Goal: Task Accomplishment & Management: Manage account settings

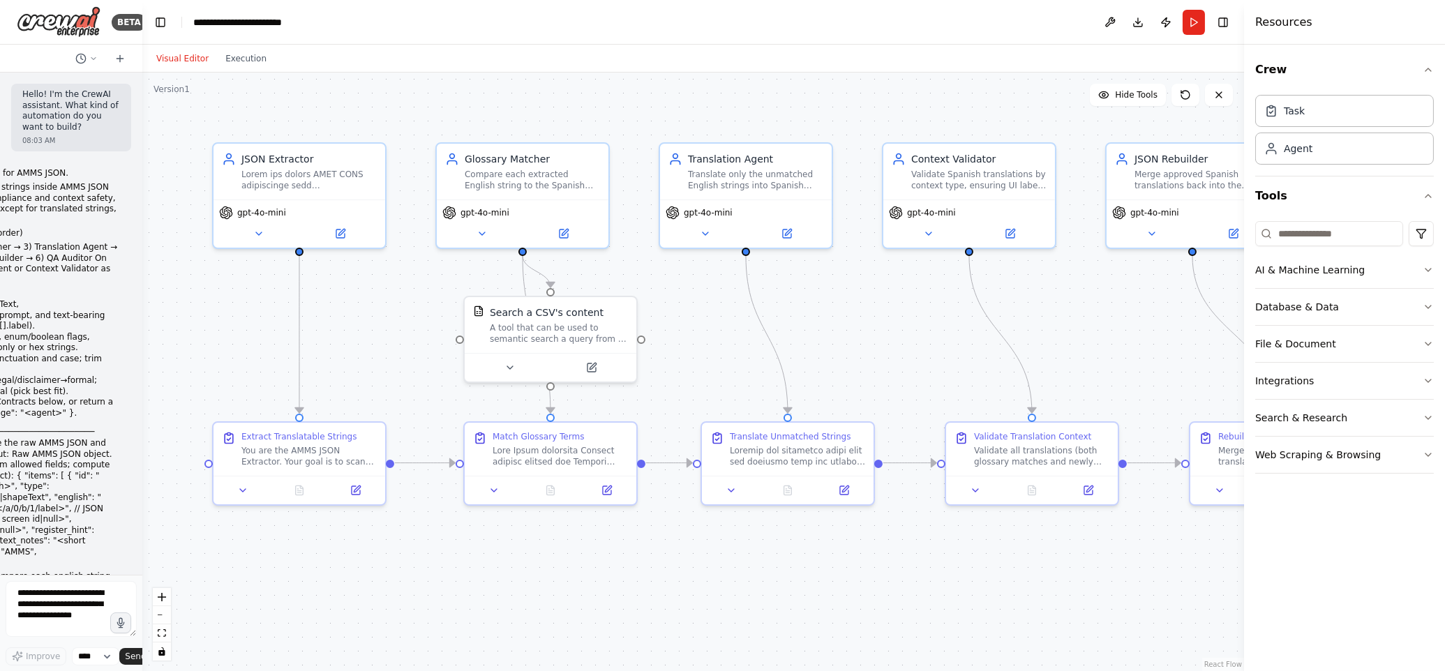
scroll to position [9373, 0]
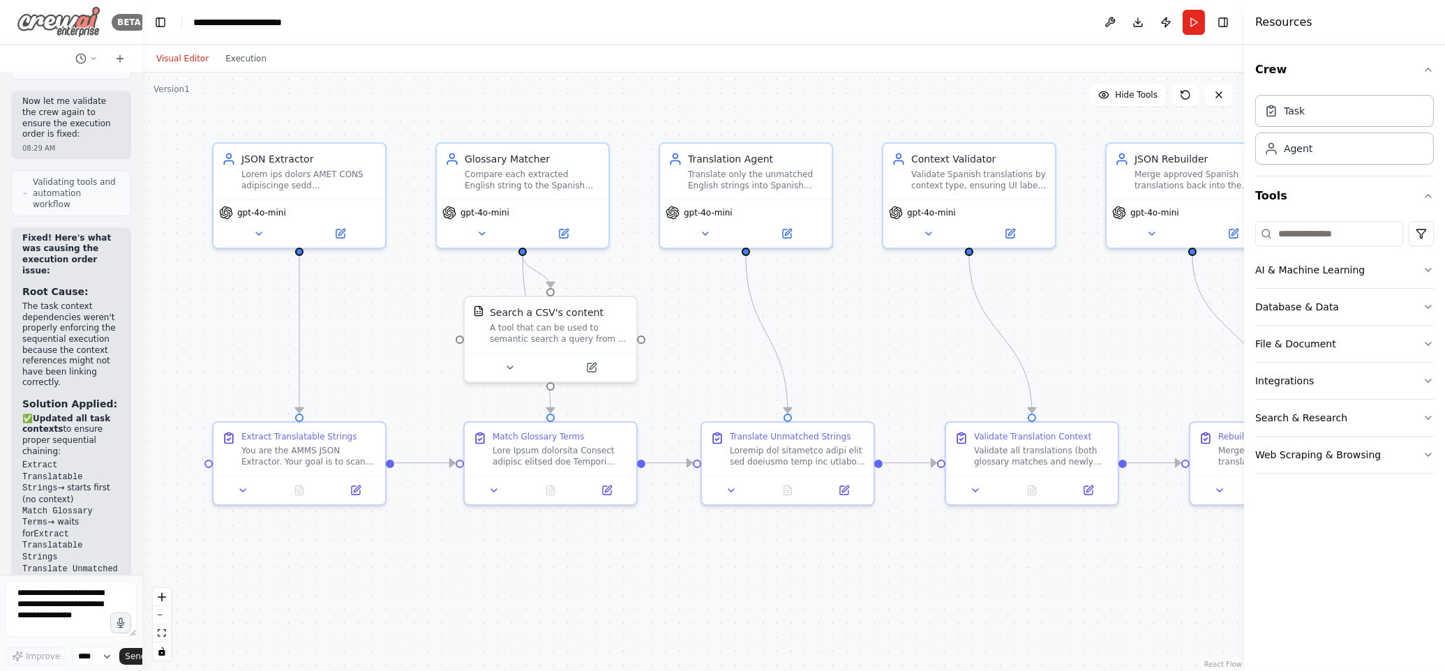
click at [32, 17] on img at bounding box center [59, 21] width 84 height 31
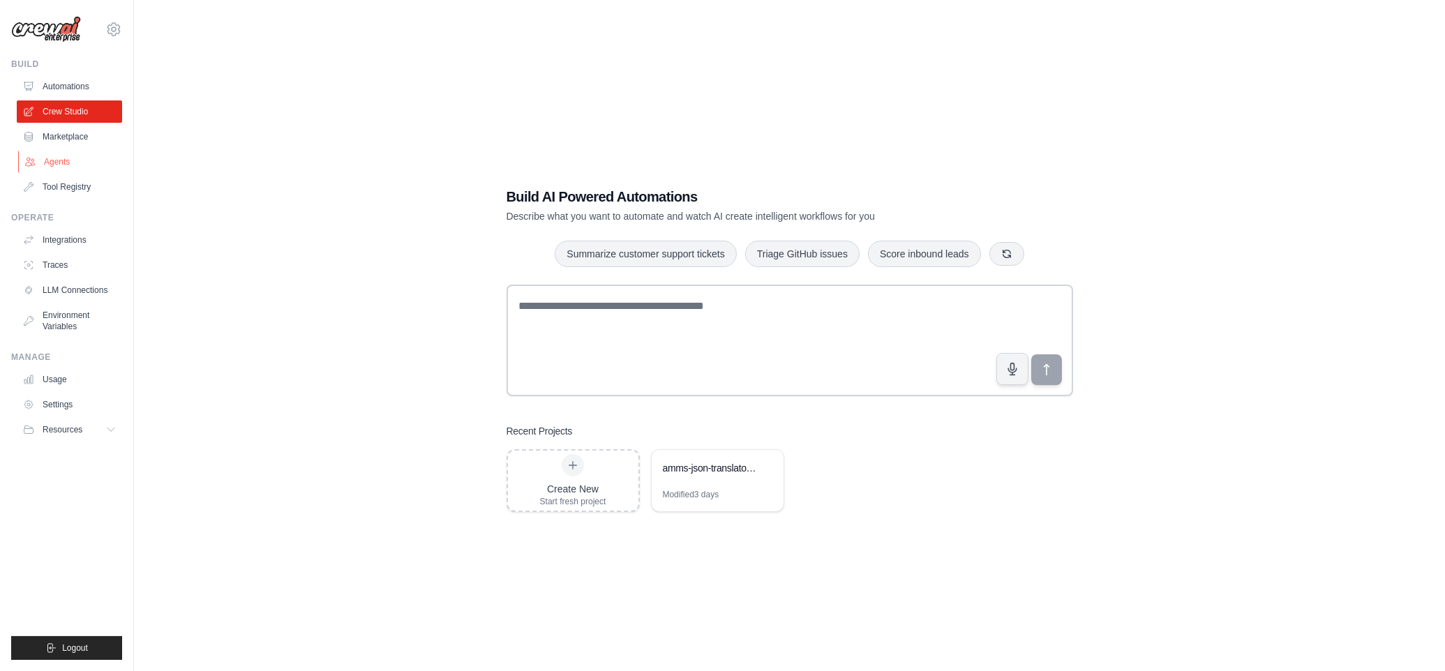
click at [50, 155] on link "Agents" at bounding box center [70, 162] width 105 height 22
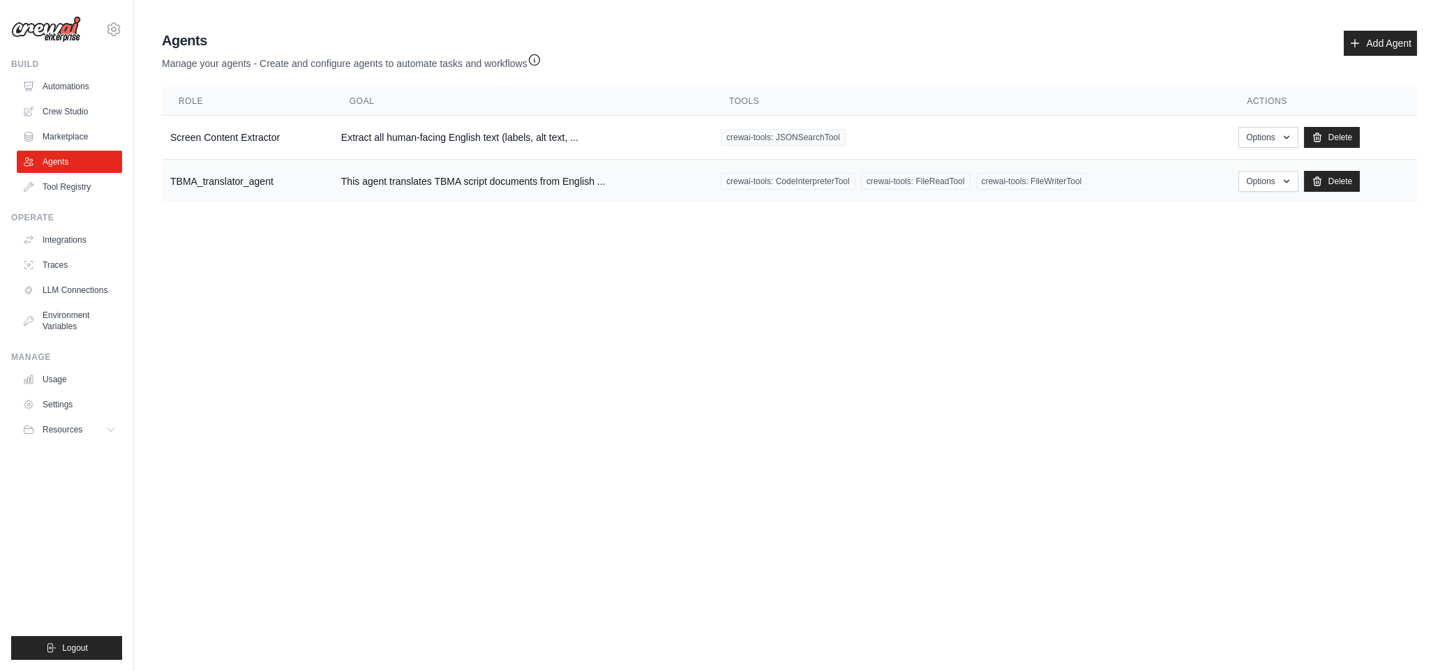
click at [232, 182] on td "TBMA_translator_agent" at bounding box center [247, 182] width 171 height 44
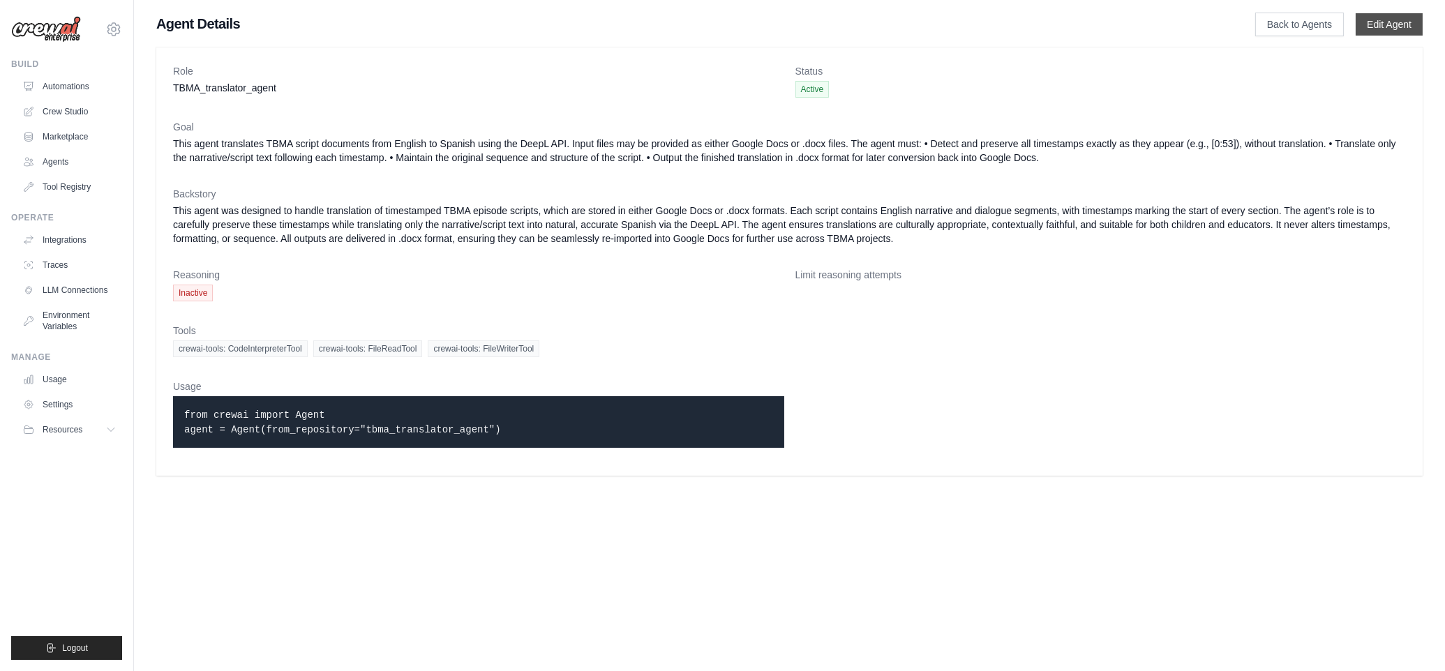
click at [1371, 20] on link "Edit Agent" at bounding box center [1388, 24] width 67 height 22
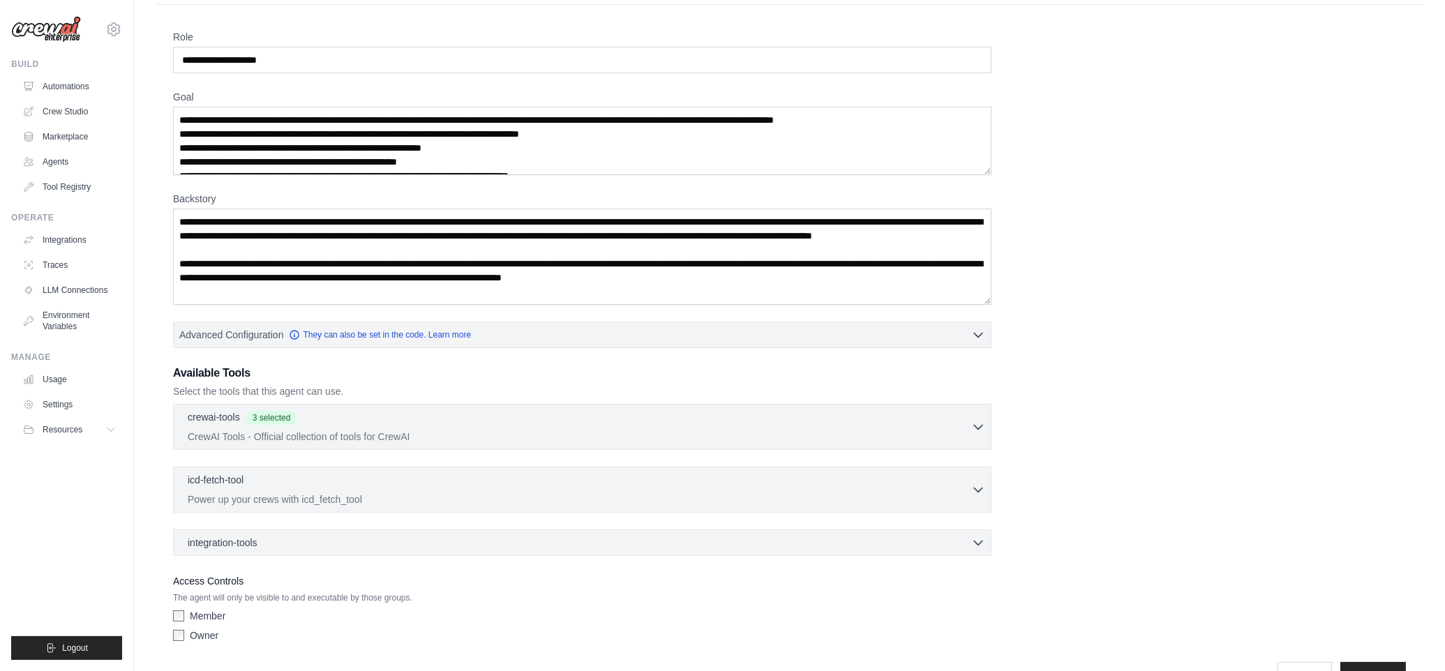
scroll to position [116, 0]
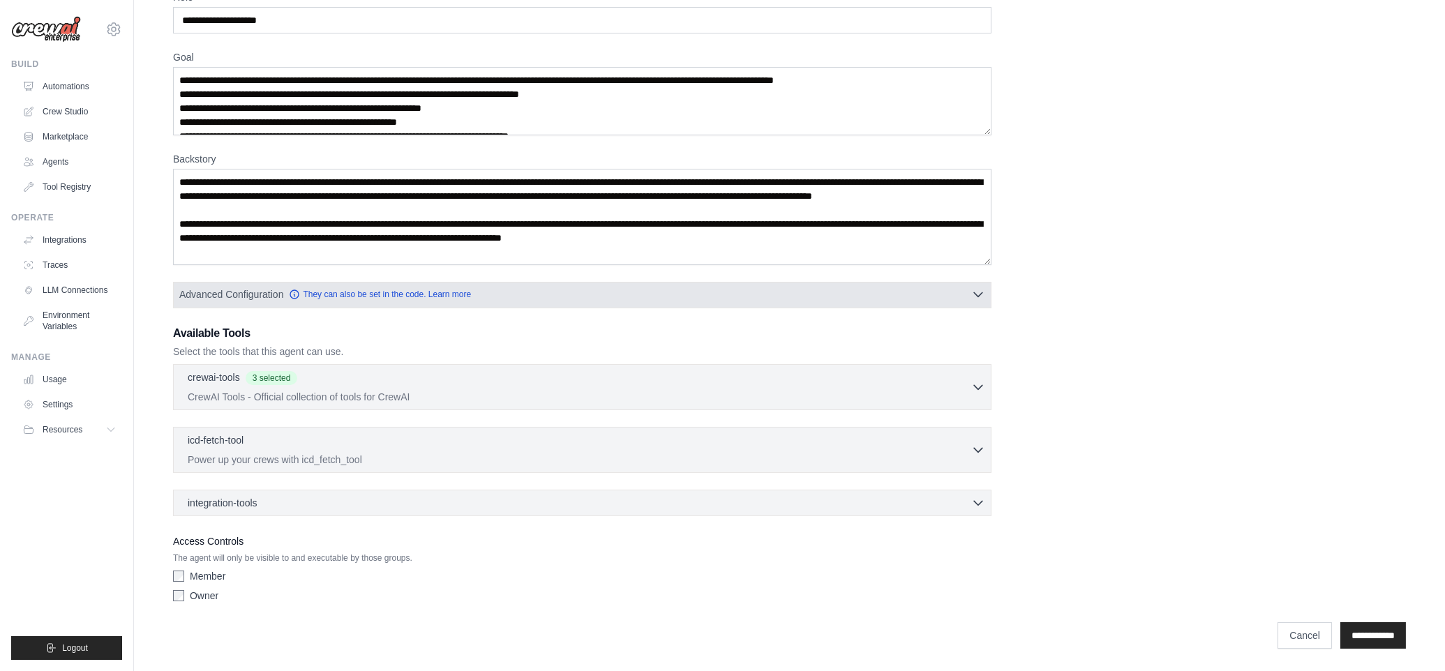
click at [975, 298] on icon "button" at bounding box center [978, 294] width 14 height 14
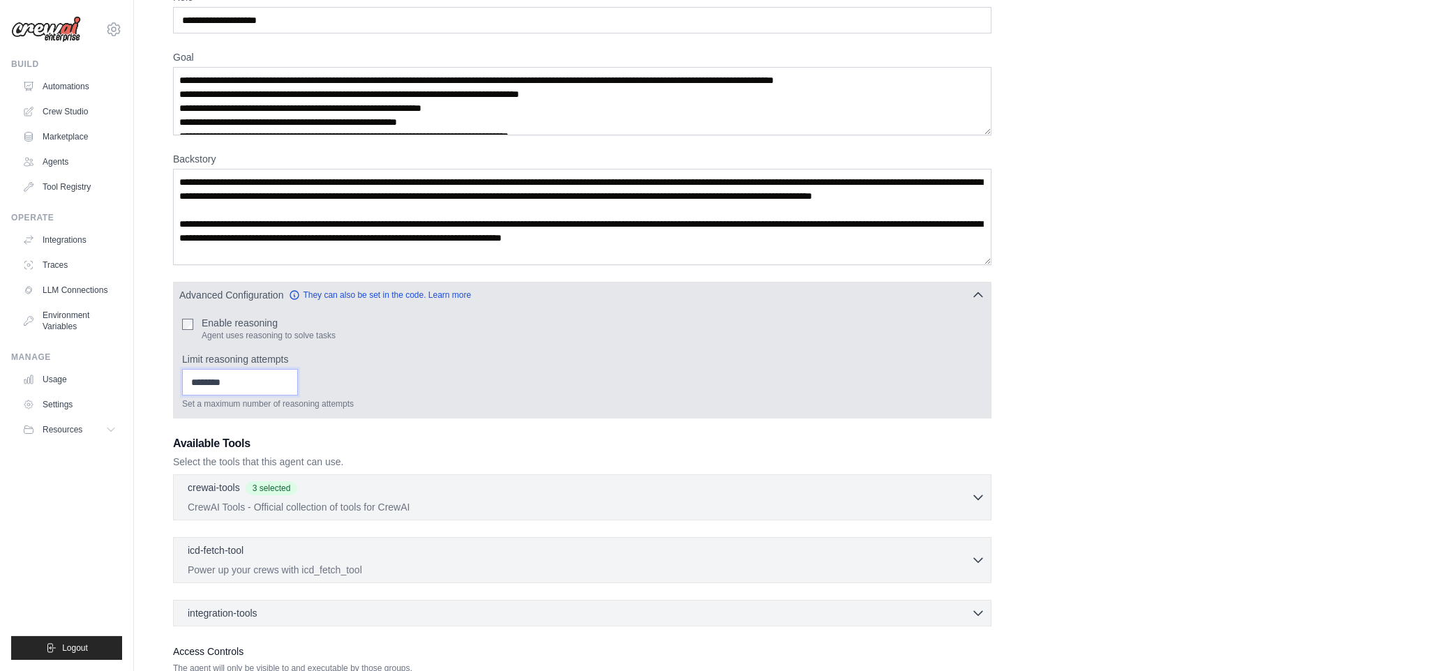
click at [287, 378] on input "*" at bounding box center [240, 382] width 116 height 27
type input "*"
click at [287, 378] on input "*" at bounding box center [240, 382] width 116 height 27
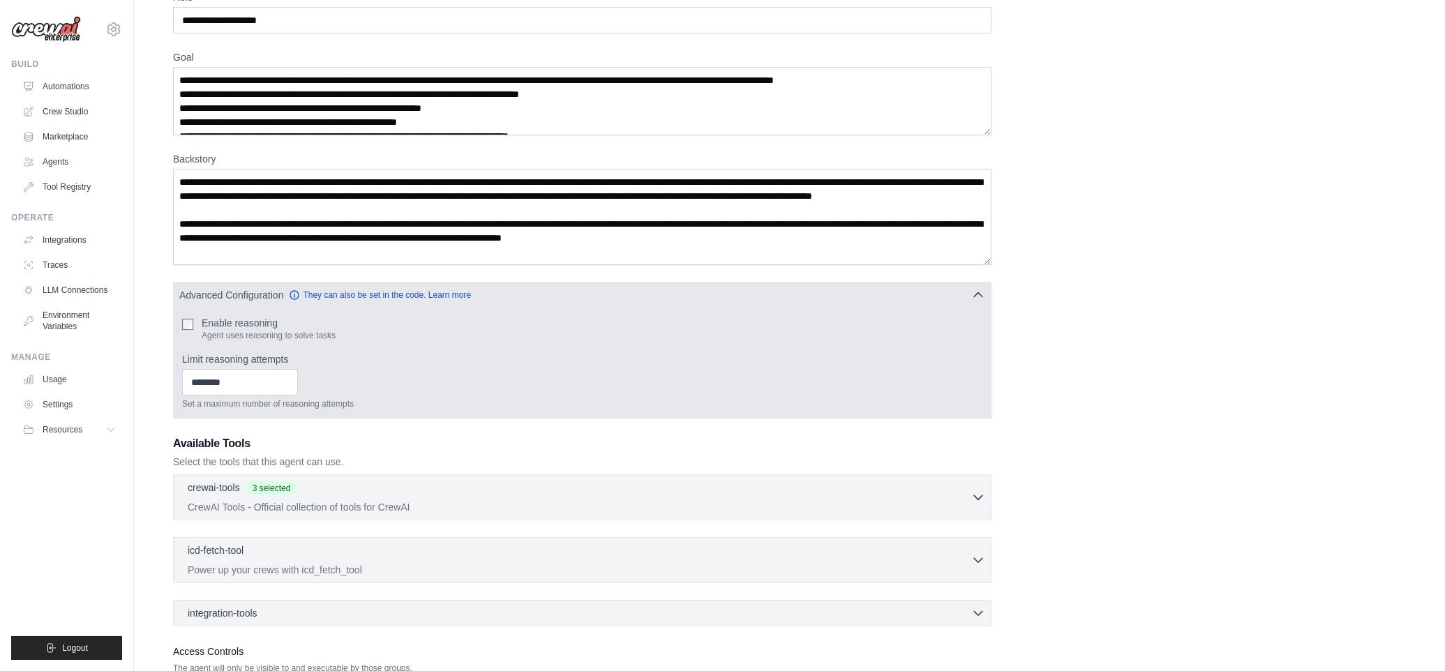
click at [478, 379] on div "* Set a maximum number of reasoning attempts" at bounding box center [582, 389] width 800 height 40
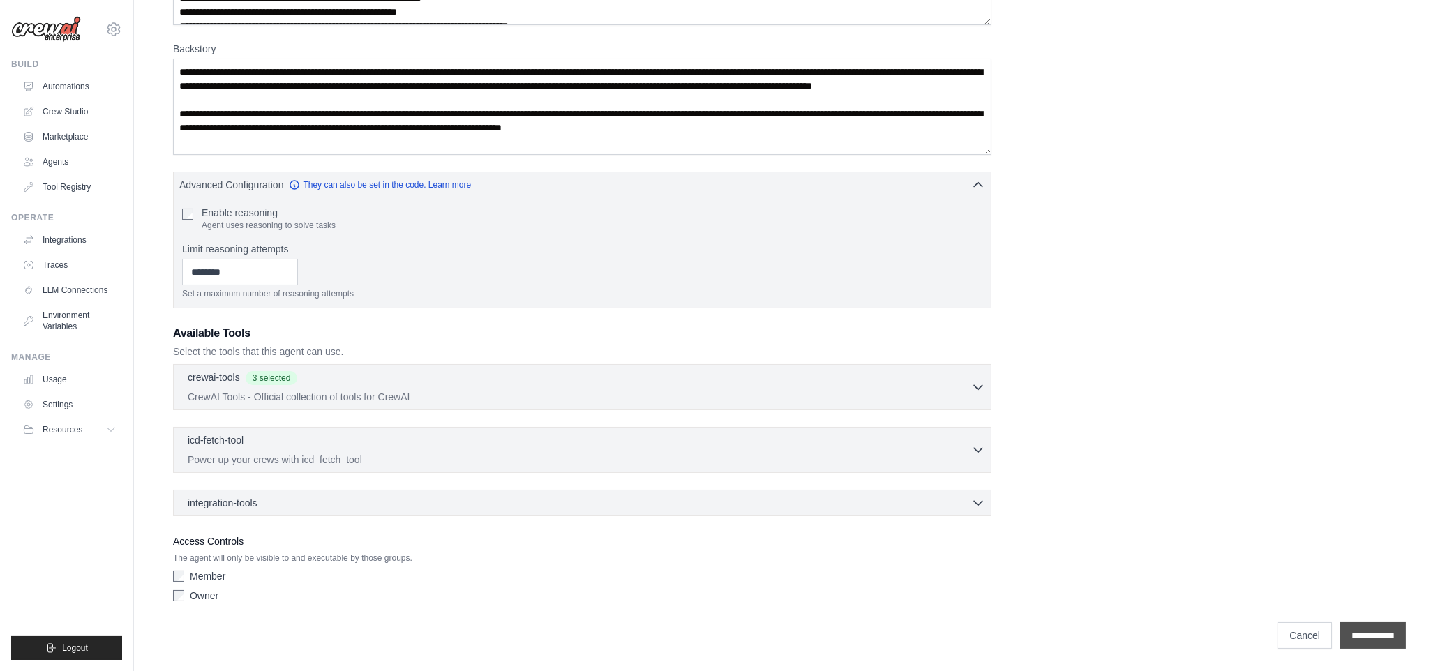
click at [1371, 633] on input "**********" at bounding box center [1373, 635] width 66 height 27
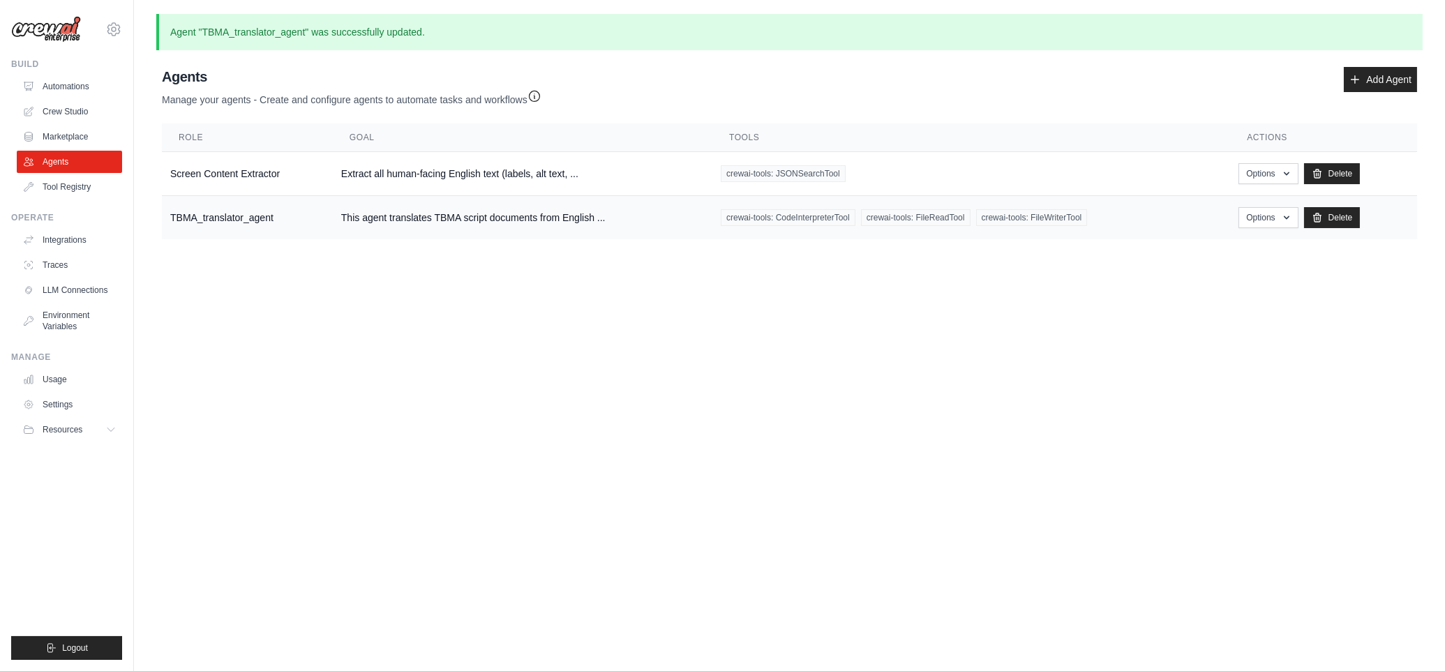
click at [245, 212] on td "TBMA_translator_agent" at bounding box center [247, 218] width 171 height 44
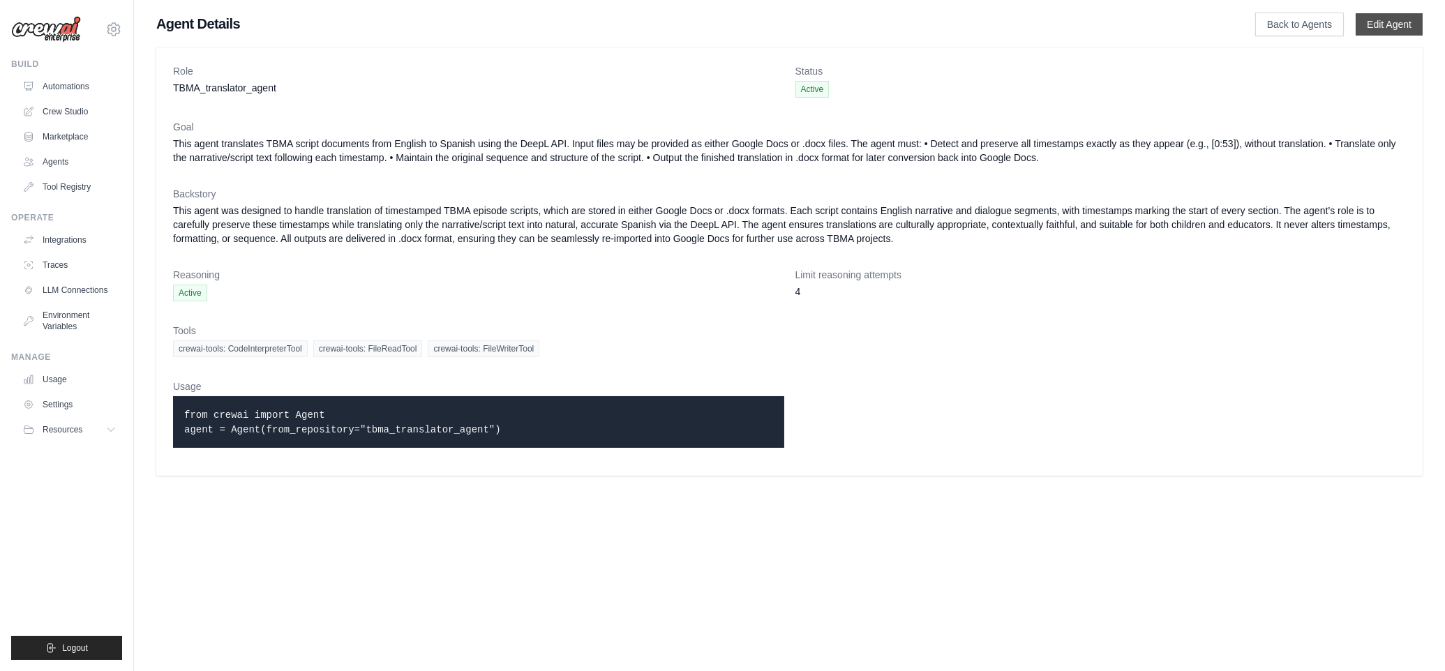
click at [1392, 24] on link "Edit Agent" at bounding box center [1388, 24] width 67 height 22
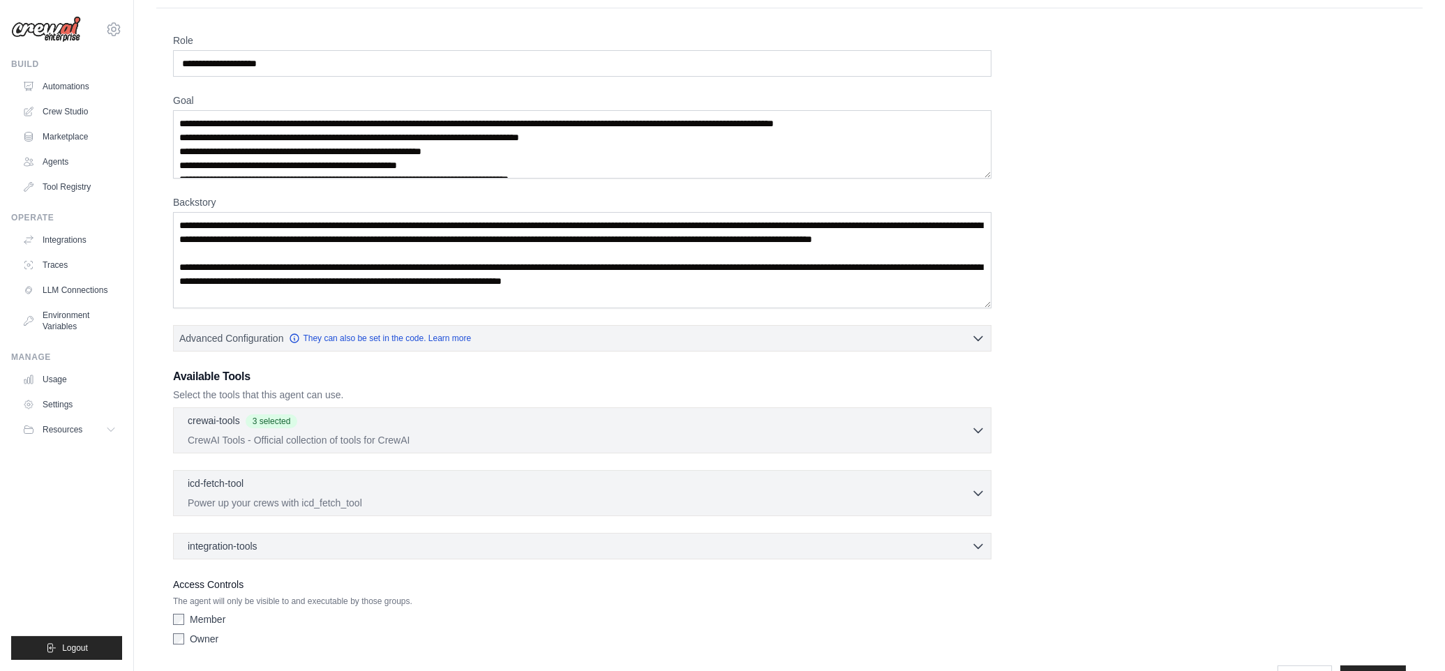
scroll to position [116, 0]
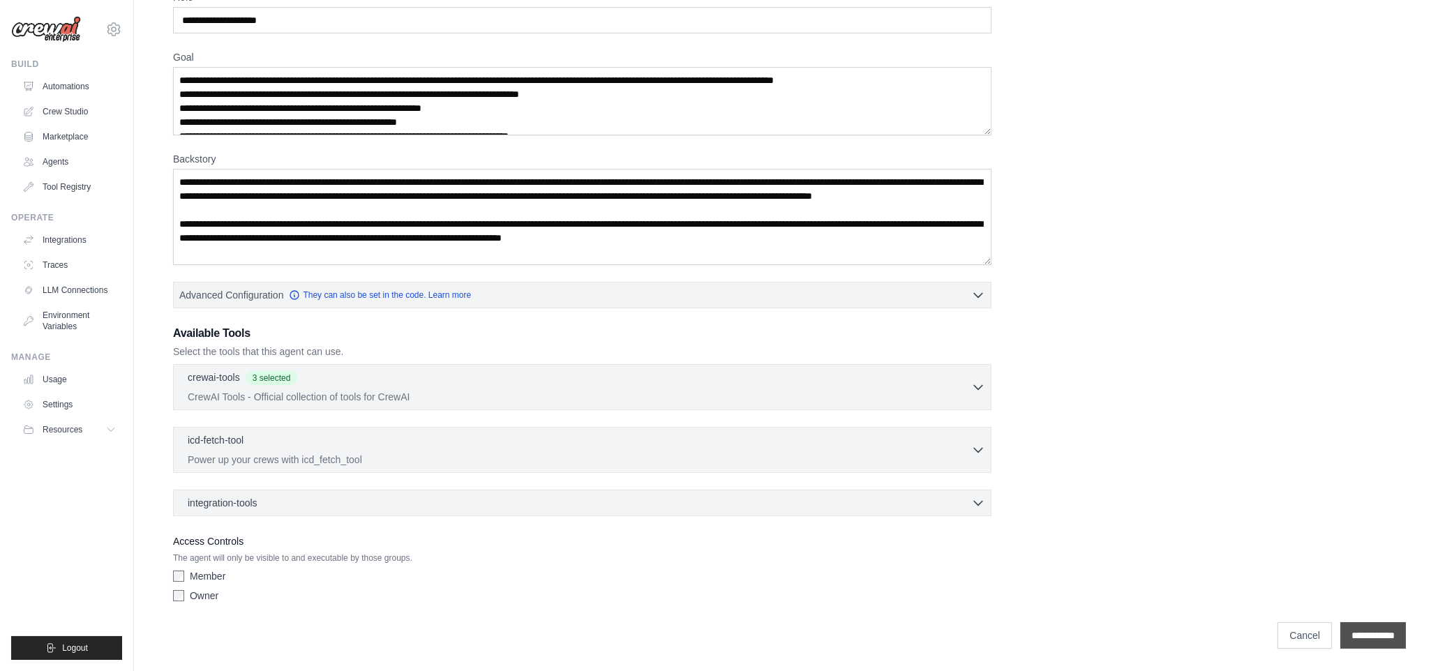
click at [1356, 639] on input "**********" at bounding box center [1373, 635] width 66 height 27
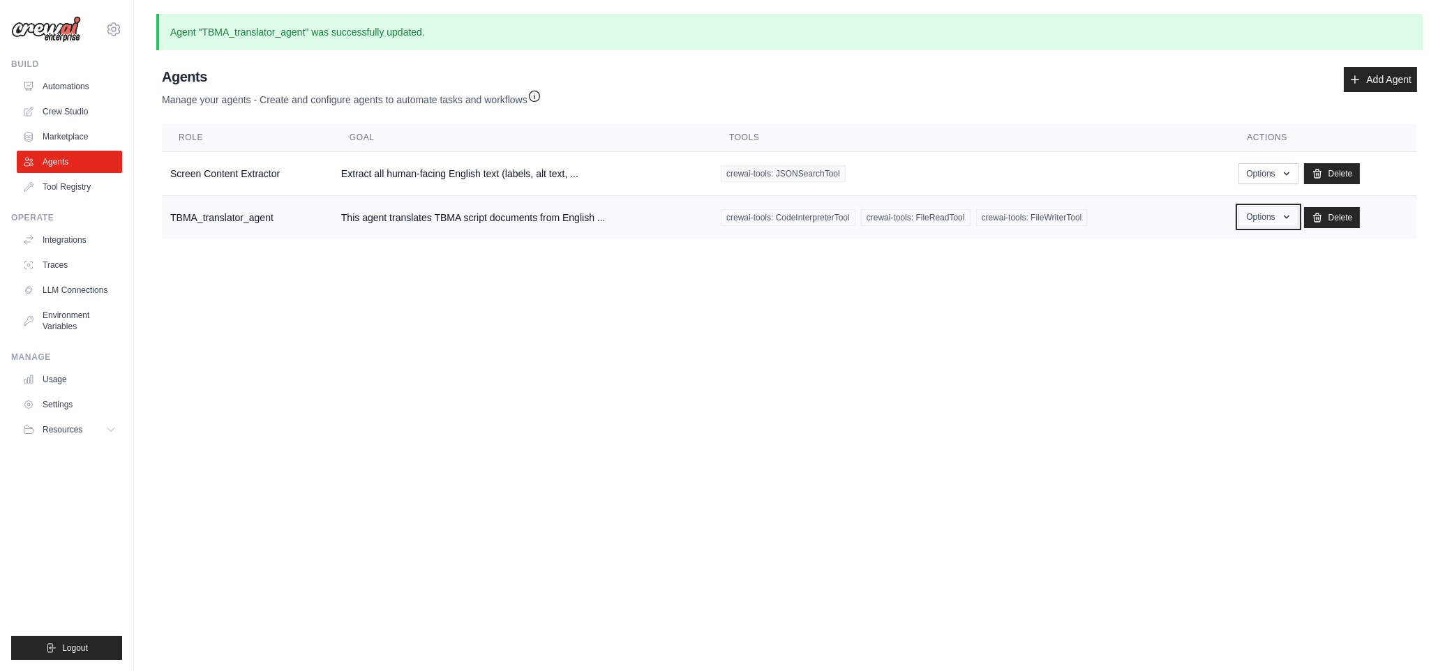
click at [1284, 221] on icon "button" at bounding box center [1286, 216] width 11 height 11
click at [1231, 245] on link "Show" at bounding box center [1248, 248] width 100 height 25
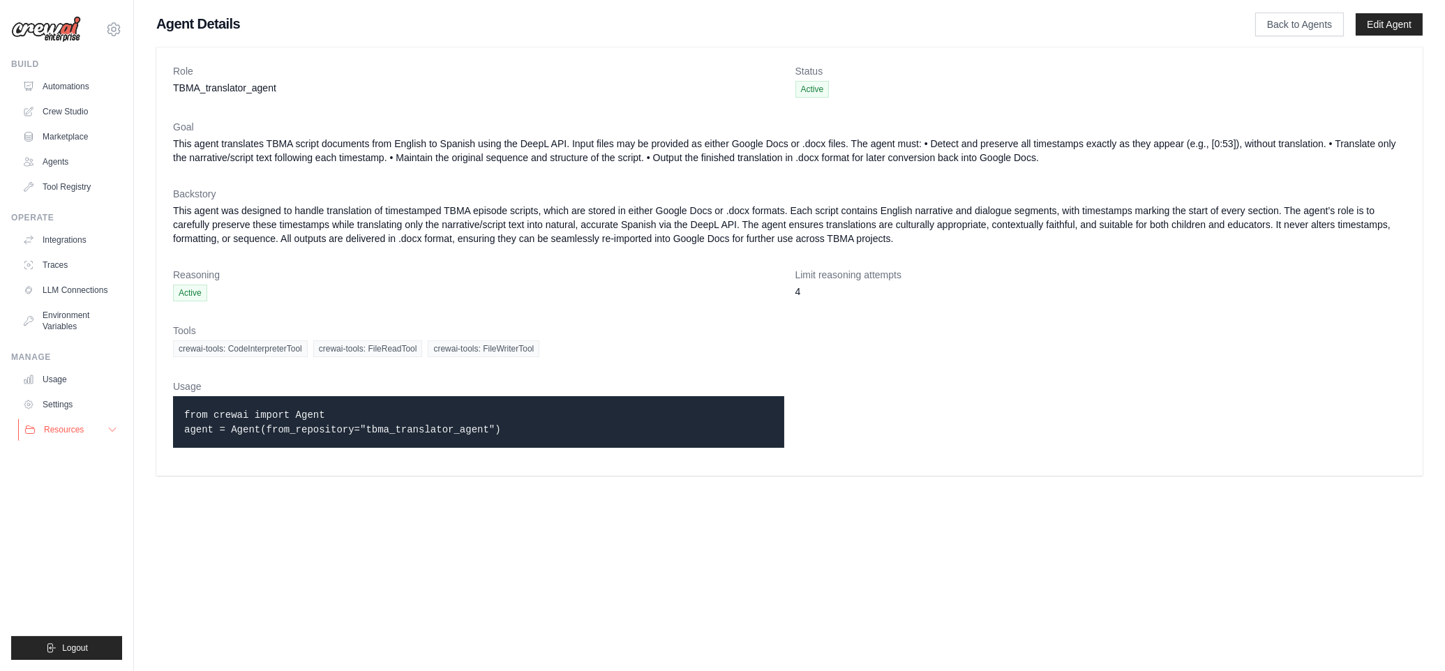
click at [60, 429] on span "Resources" at bounding box center [64, 429] width 40 height 11
click at [69, 453] on span "Documentation" at bounding box center [78, 453] width 57 height 11
click at [59, 472] on span "GitHub" at bounding box center [63, 475] width 26 height 11
click at [55, 266] on link "Traces" at bounding box center [70, 265] width 105 height 22
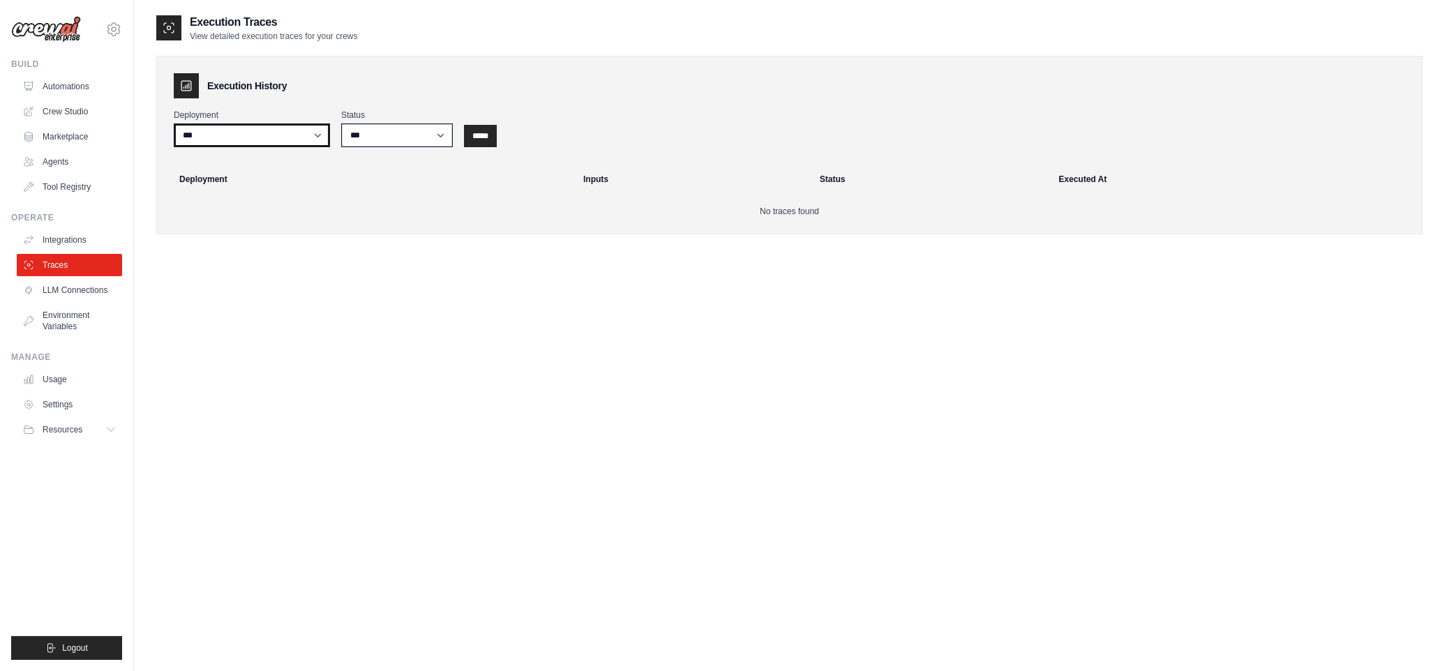
click at [322, 135] on select "***" at bounding box center [252, 135] width 156 height 24
click at [174, 123] on select "***" at bounding box center [252, 135] width 156 height 24
click at [442, 137] on select "*** ********* ******* *****" at bounding box center [397, 135] width 112 height 24
click at [341, 123] on select "*** ********* ******* *****" at bounding box center [397, 135] width 112 height 24
click at [59, 241] on link "Integrations" at bounding box center [70, 240] width 105 height 22
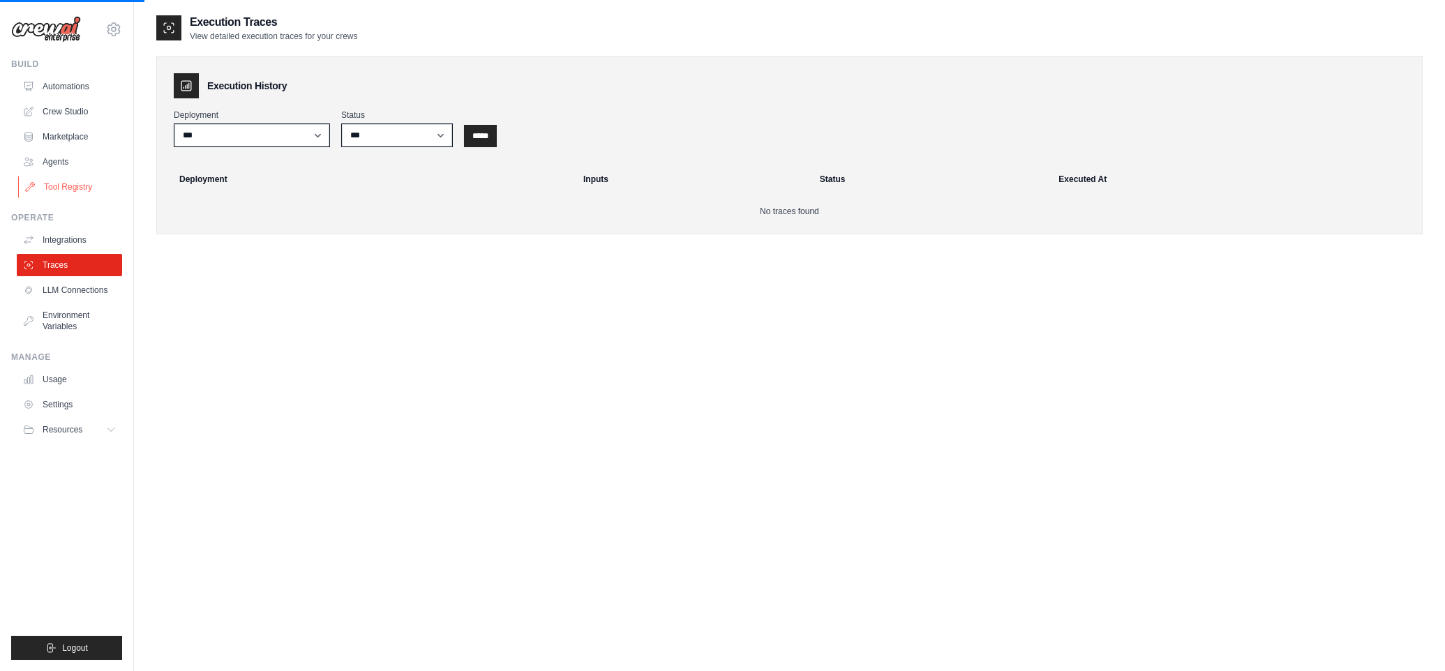
click at [62, 190] on link "Tool Registry" at bounding box center [70, 187] width 105 height 22
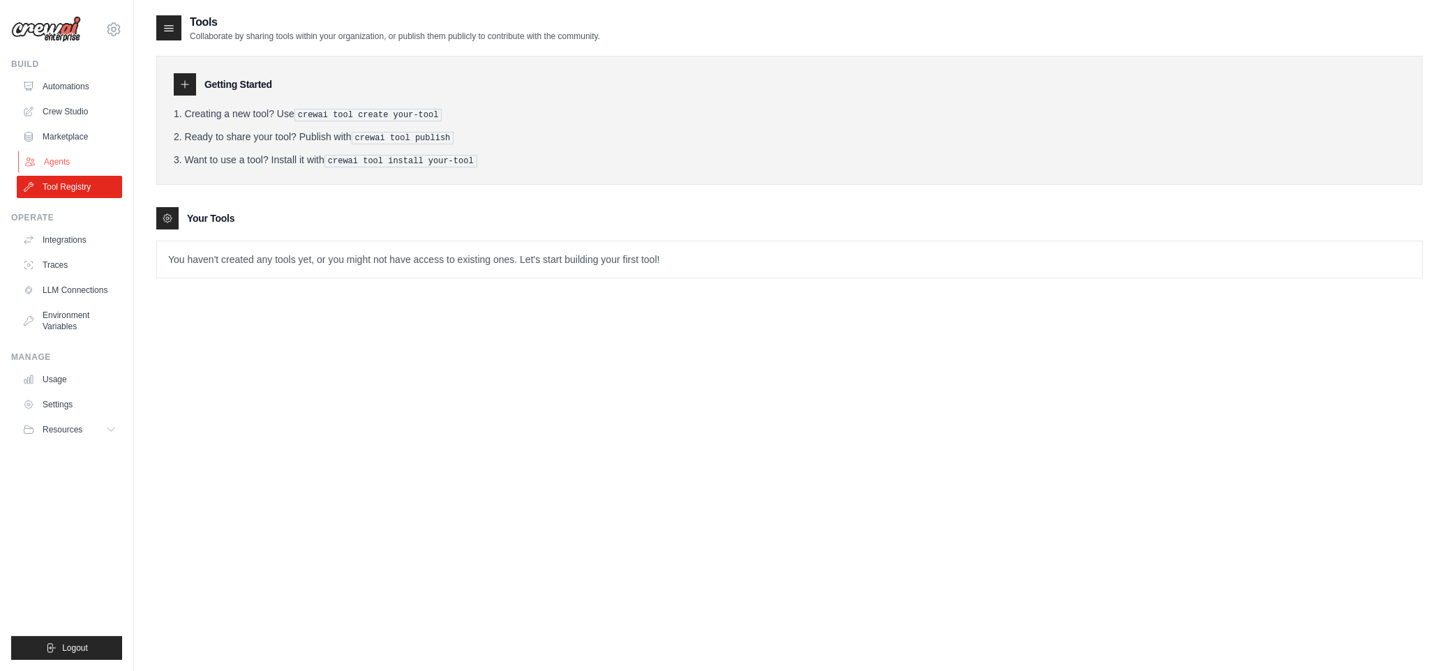
click at [54, 165] on link "Agents" at bounding box center [70, 162] width 105 height 22
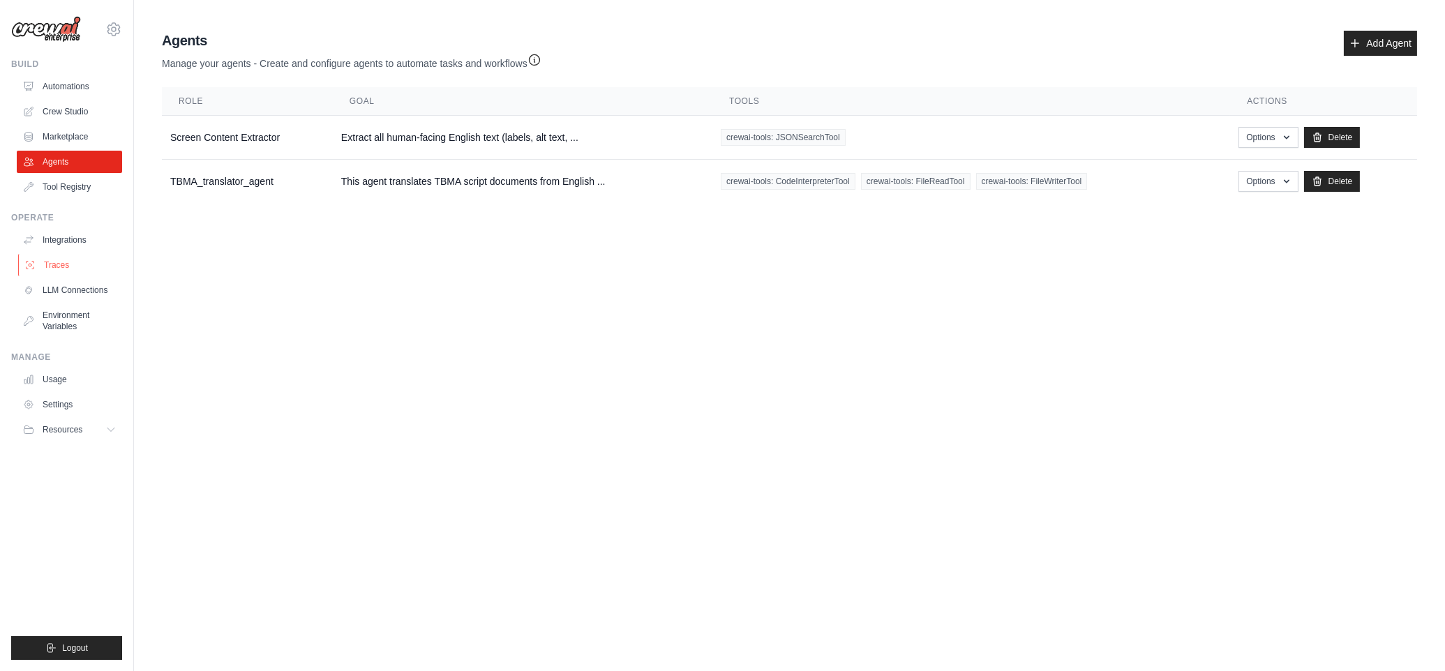
click at [40, 266] on link "Traces" at bounding box center [70, 265] width 105 height 22
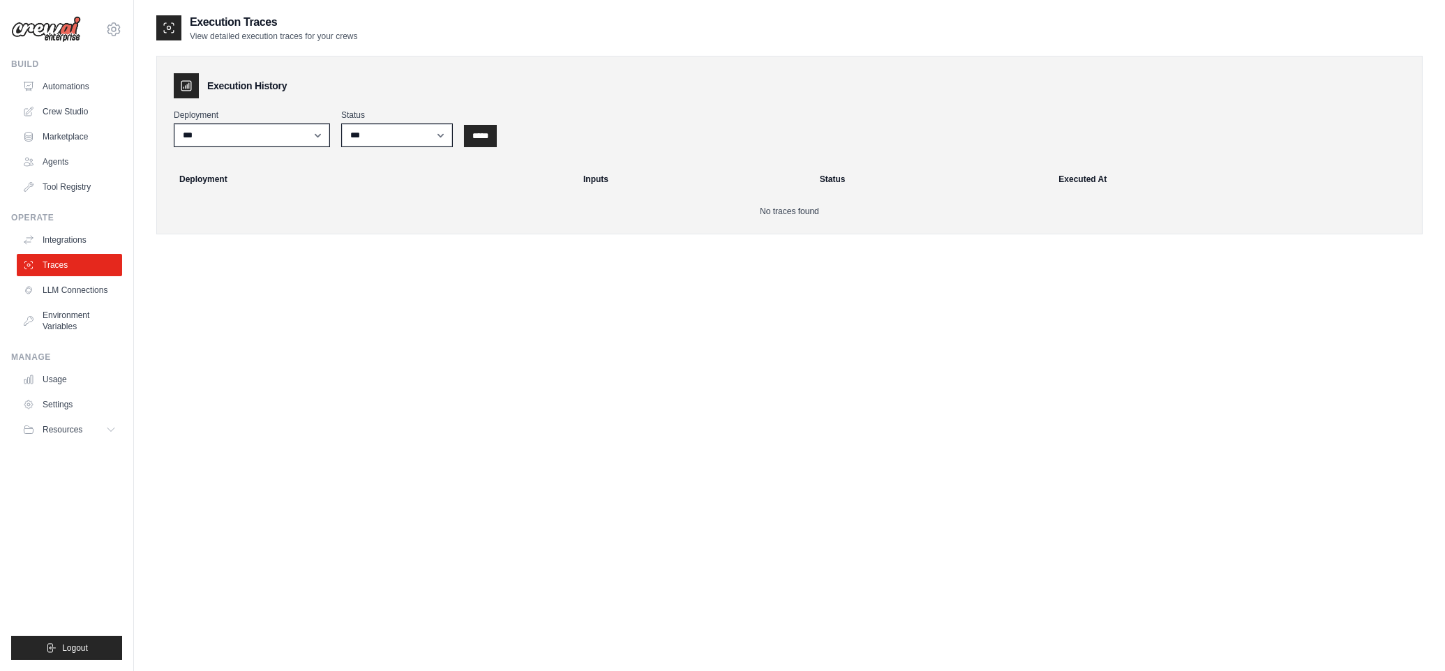
click at [166, 24] on icon at bounding box center [169, 28] width 14 height 14
click at [112, 23] on icon at bounding box center [113, 29] width 13 height 12
click at [484, 139] on input "*****" at bounding box center [480, 136] width 33 height 22
click at [62, 85] on link "Automations" at bounding box center [70, 86] width 105 height 22
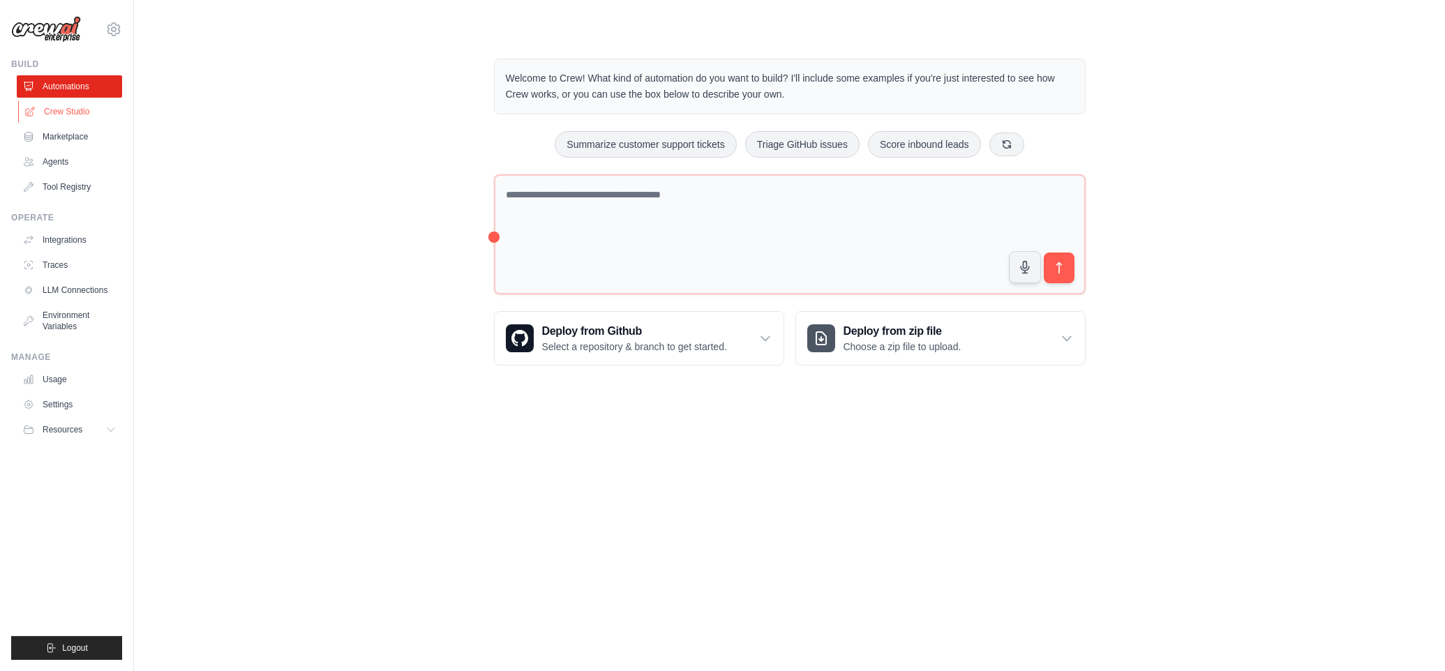
click at [54, 116] on link "Crew Studio" at bounding box center [70, 111] width 105 height 22
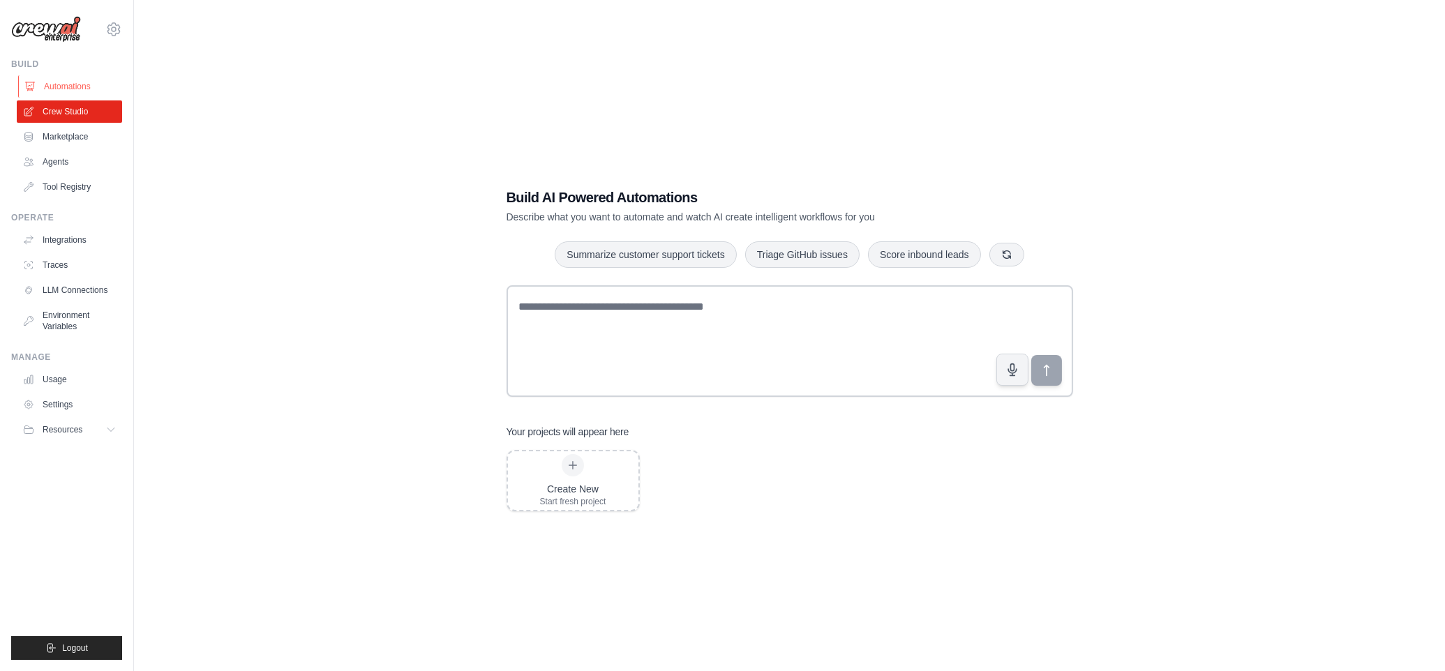
click at [63, 84] on link "Automations" at bounding box center [70, 86] width 105 height 22
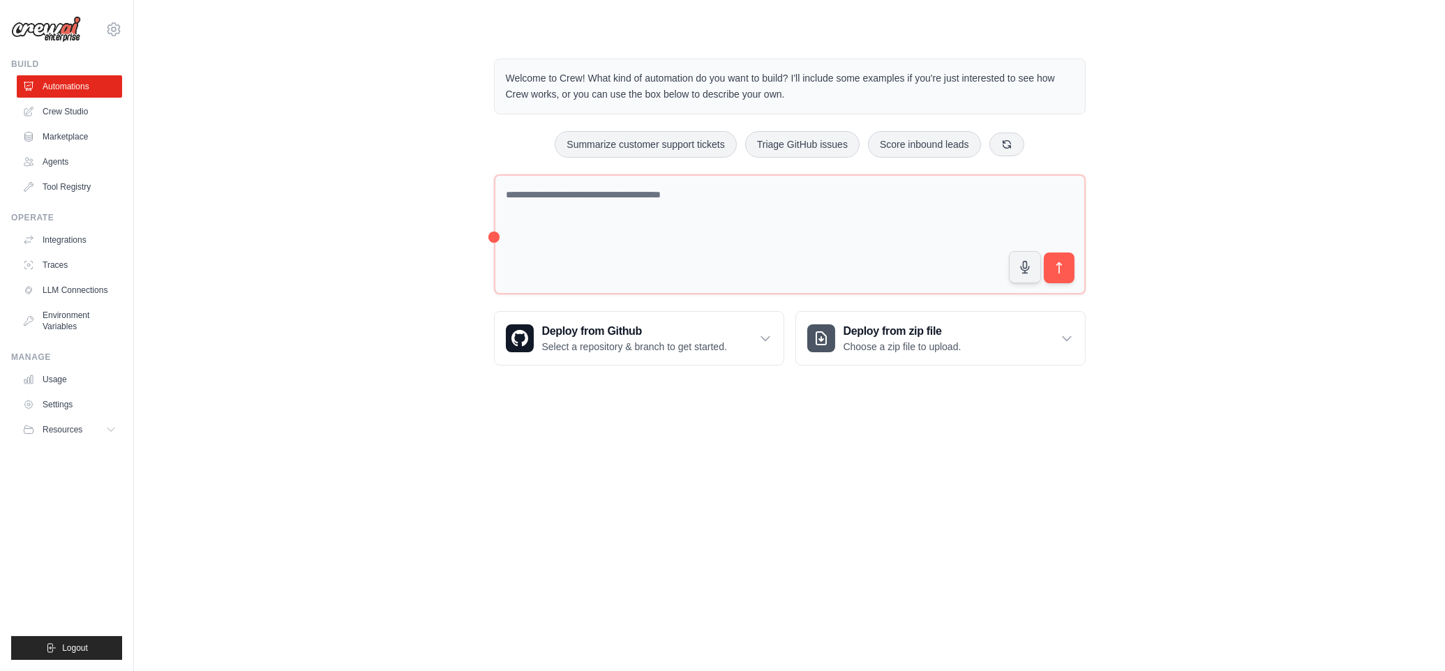
click at [63, 83] on link "Automations" at bounding box center [69, 86] width 105 height 22
click at [64, 109] on link "Crew Studio" at bounding box center [70, 111] width 105 height 22
click at [61, 138] on link "Marketplace" at bounding box center [70, 137] width 105 height 22
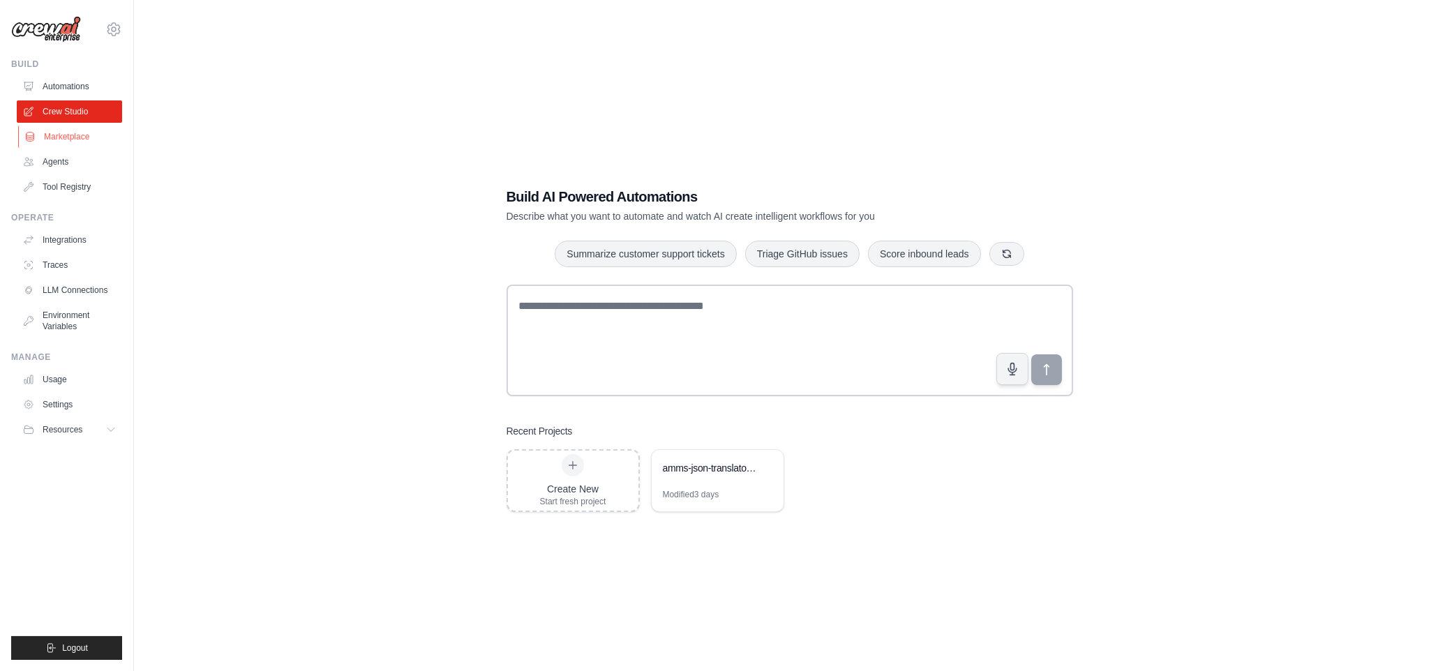
click at [57, 139] on link "Marketplace" at bounding box center [70, 137] width 105 height 22
